Goal: Transaction & Acquisition: Book appointment/travel/reservation

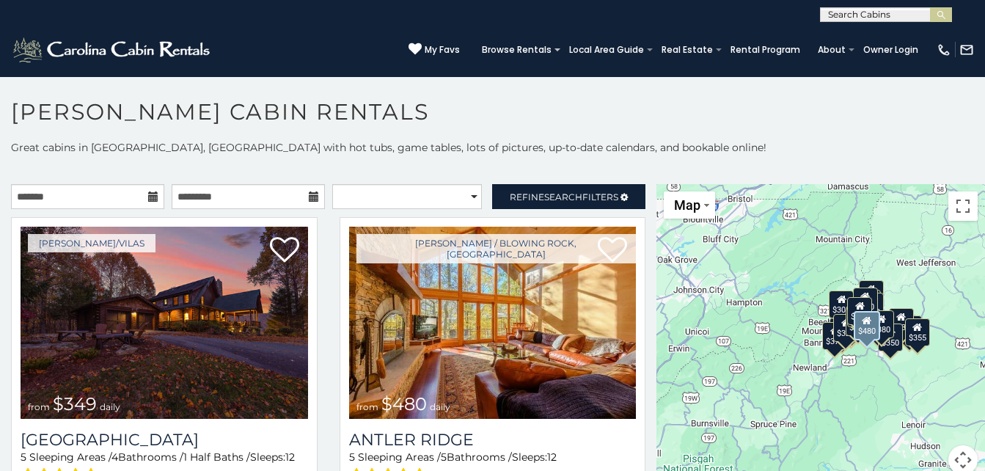
click at [644, 377] on div "[PERSON_NAME] / Blowing Rock, [GEOGRAPHIC_DATA] from $480 daily [GEOGRAPHIC_DAT…" at bounding box center [493, 378] width 329 height 323
click at [656, 258] on div "$349 $480 $525 $315 $355 $675 $635 $930 $400 $451 $330 $400 $485 $460 $395 $695…" at bounding box center [820, 338] width 329 height 308
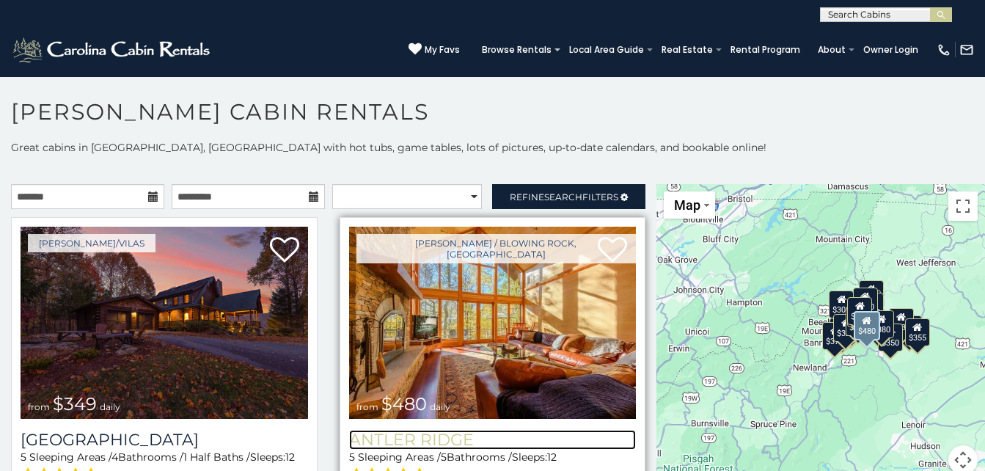
click at [575, 443] on h3 "Antler Ridge" at bounding box center [492, 440] width 287 height 20
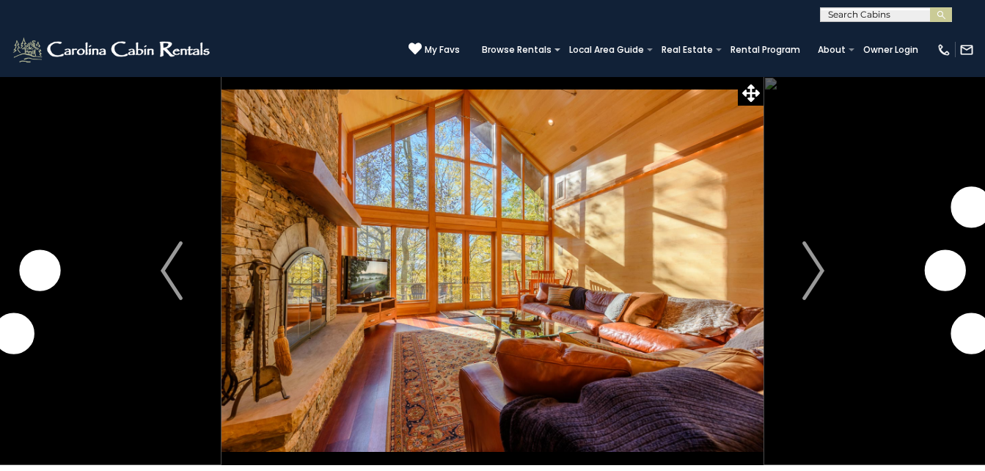
click at [500, 353] on img at bounding box center [492, 270] width 542 height 389
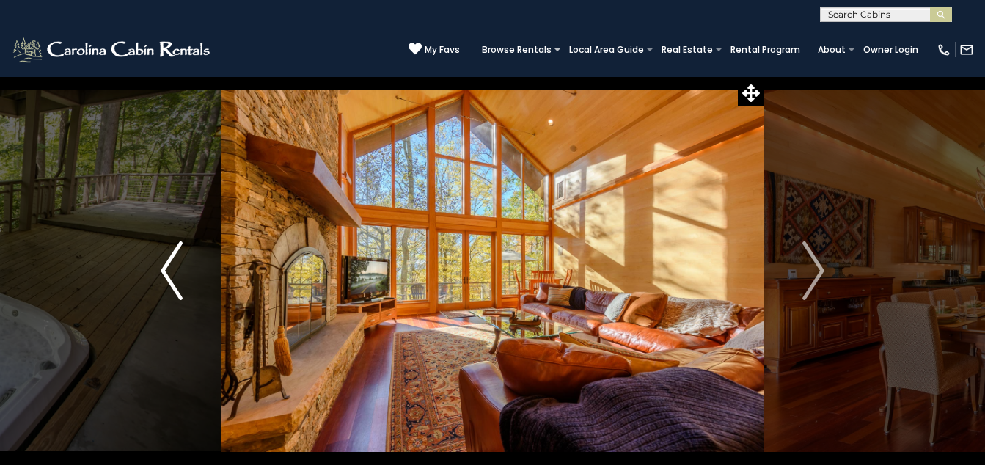
click at [164, 262] on img "Previous" at bounding box center [172, 270] width 22 height 59
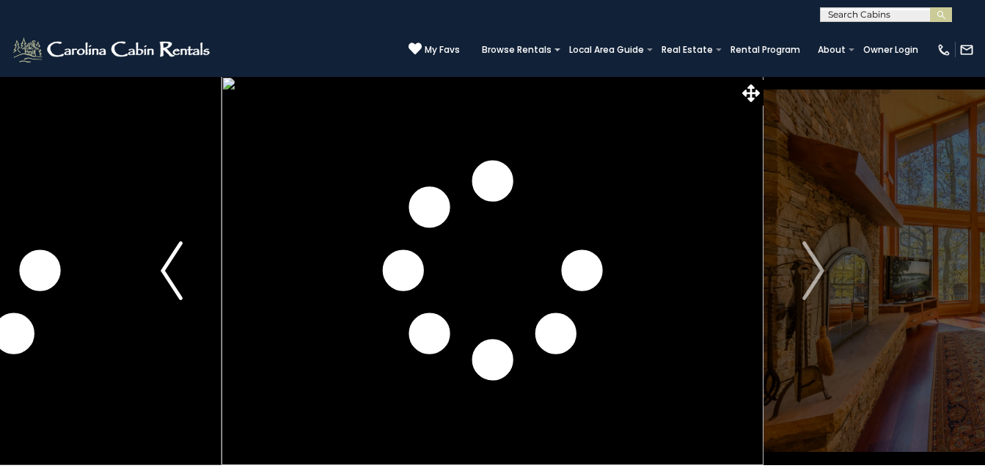
click at [164, 262] on img "Previous" at bounding box center [172, 270] width 22 height 59
